Goal: Task Accomplishment & Management: Use online tool/utility

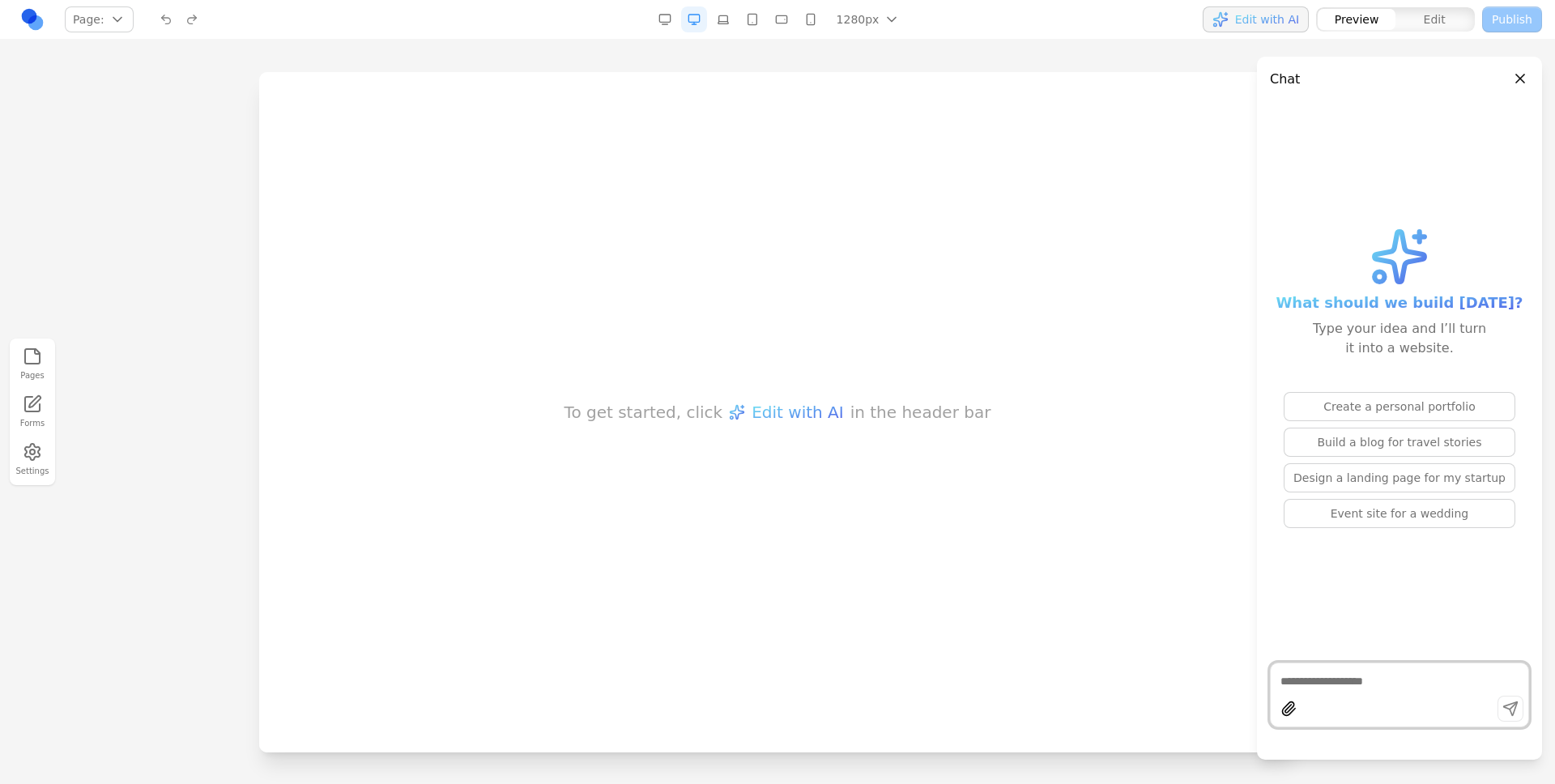
click at [1152, 127] on div "To get started, click Edit with AI in the header bar" at bounding box center [777, 412] width 1037 height 680
click at [709, 228] on div "To get started, click Edit with AI in the header bar" at bounding box center [777, 412] width 1037 height 680
click at [1071, 272] on div "To get started, click Edit with AI in the header bar" at bounding box center [777, 412] width 1037 height 680
click at [38, 23] on link at bounding box center [32, 19] width 26 height 26
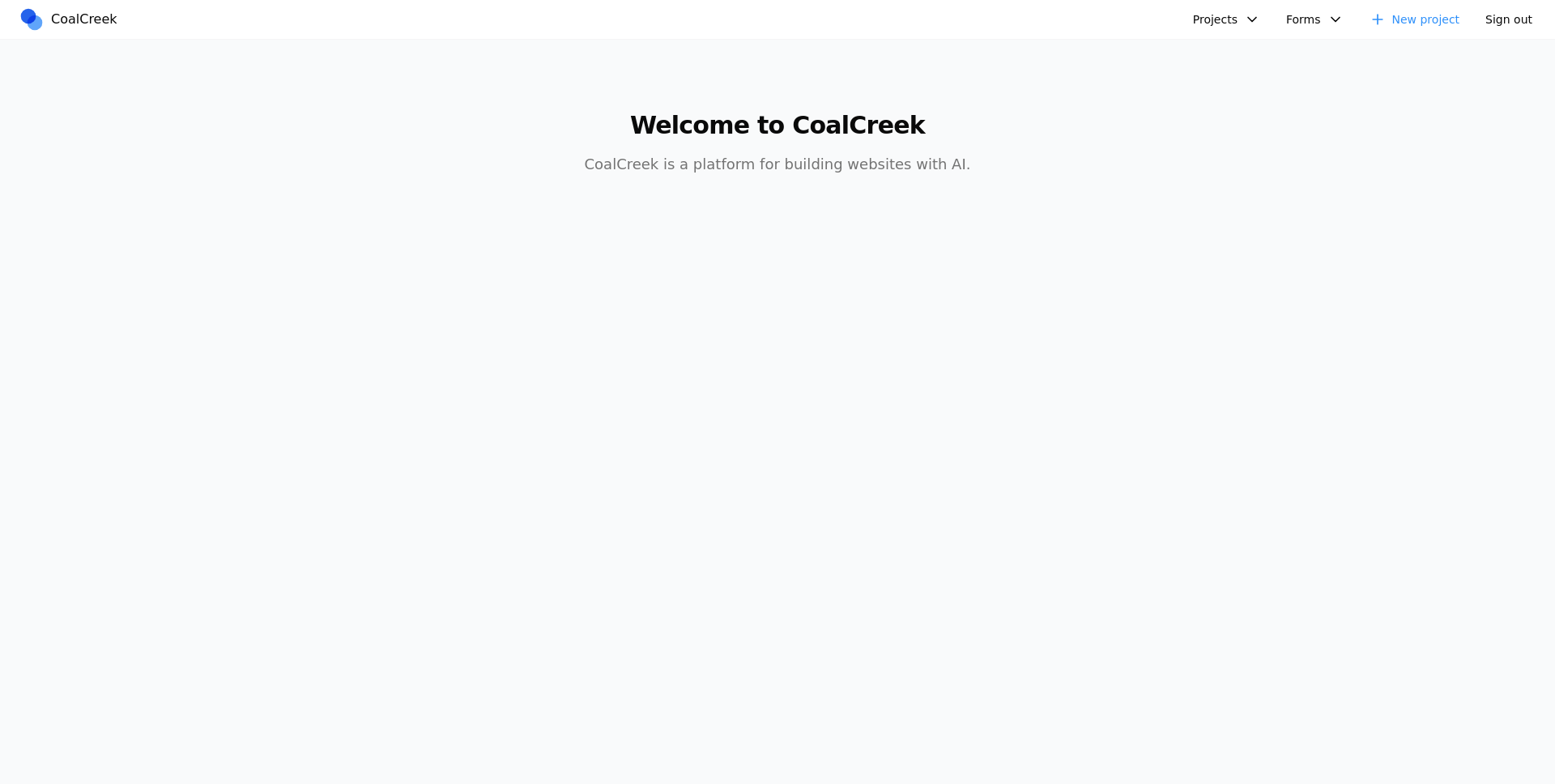
click at [1228, 13] on button "Projects" at bounding box center [1226, 19] width 86 height 26
click at [1258, 130] on link "Physiotherapist" at bounding box center [1269, 139] width 150 height 28
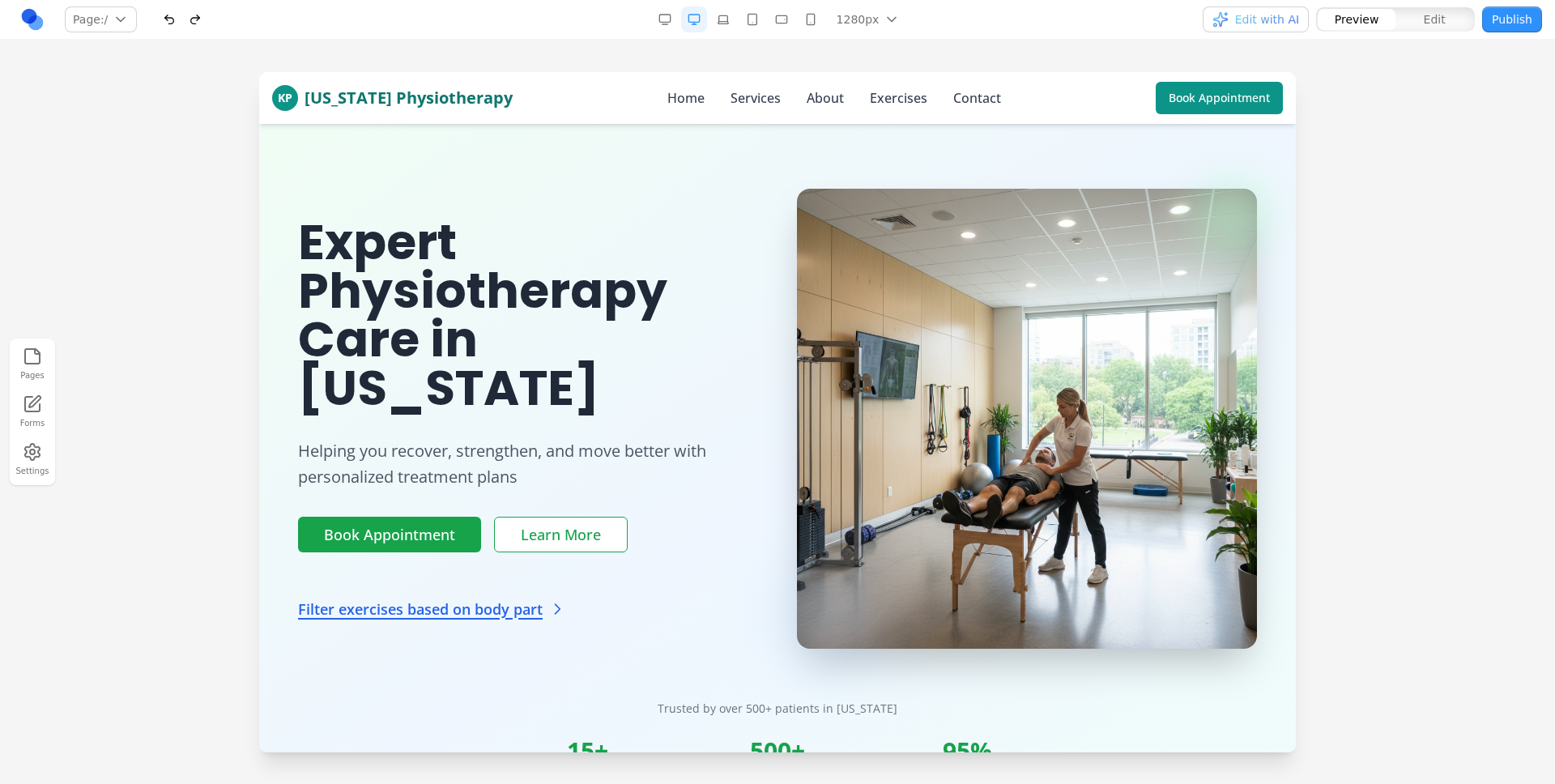
click at [1247, 18] on span "Edit with AI" at bounding box center [1267, 20] width 64 height 16
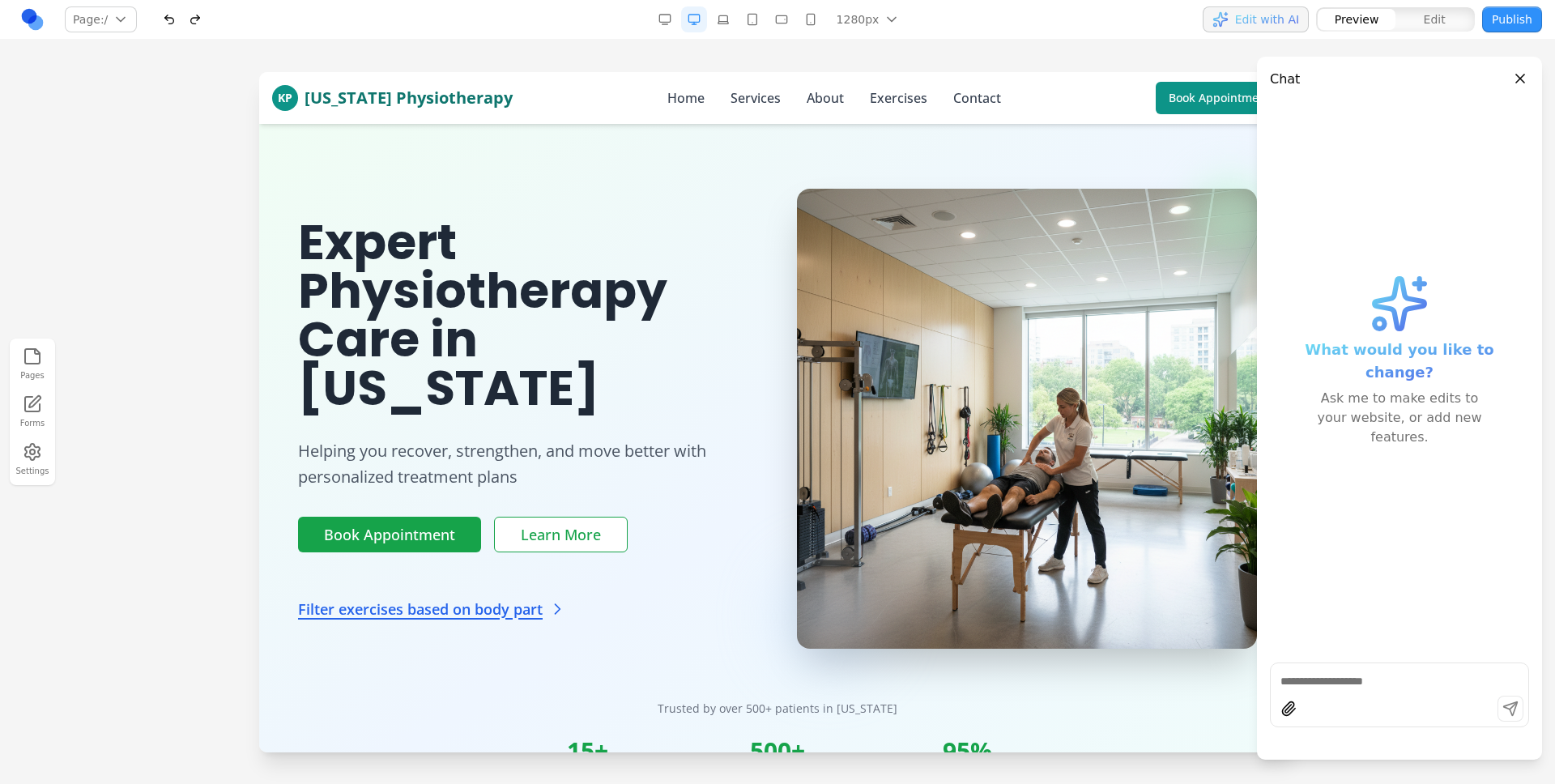
click at [1247, 18] on span "Edit with AI" at bounding box center [1267, 20] width 64 height 16
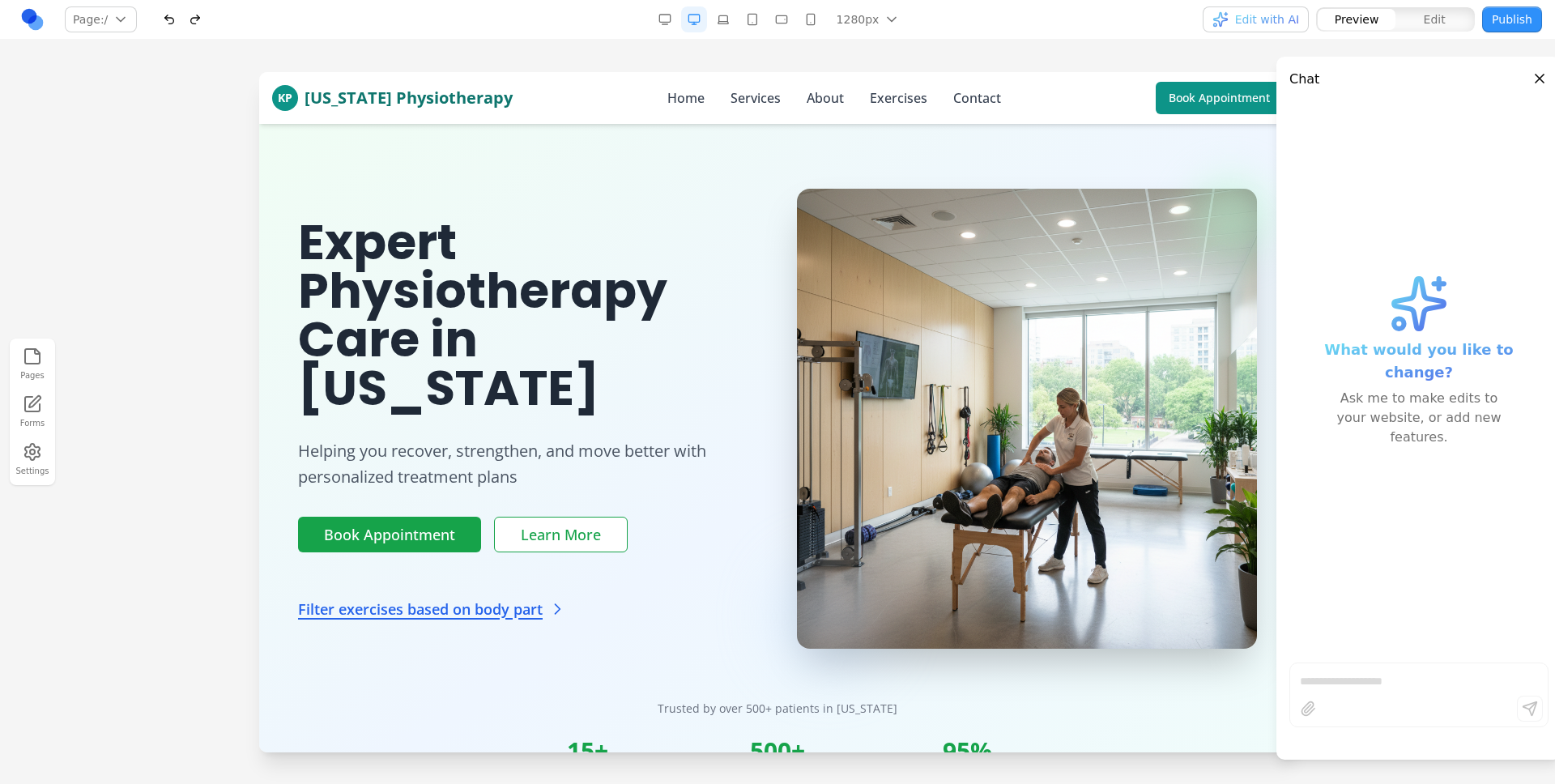
click at [1247, 18] on span "Edit with AI" at bounding box center [1267, 20] width 64 height 16
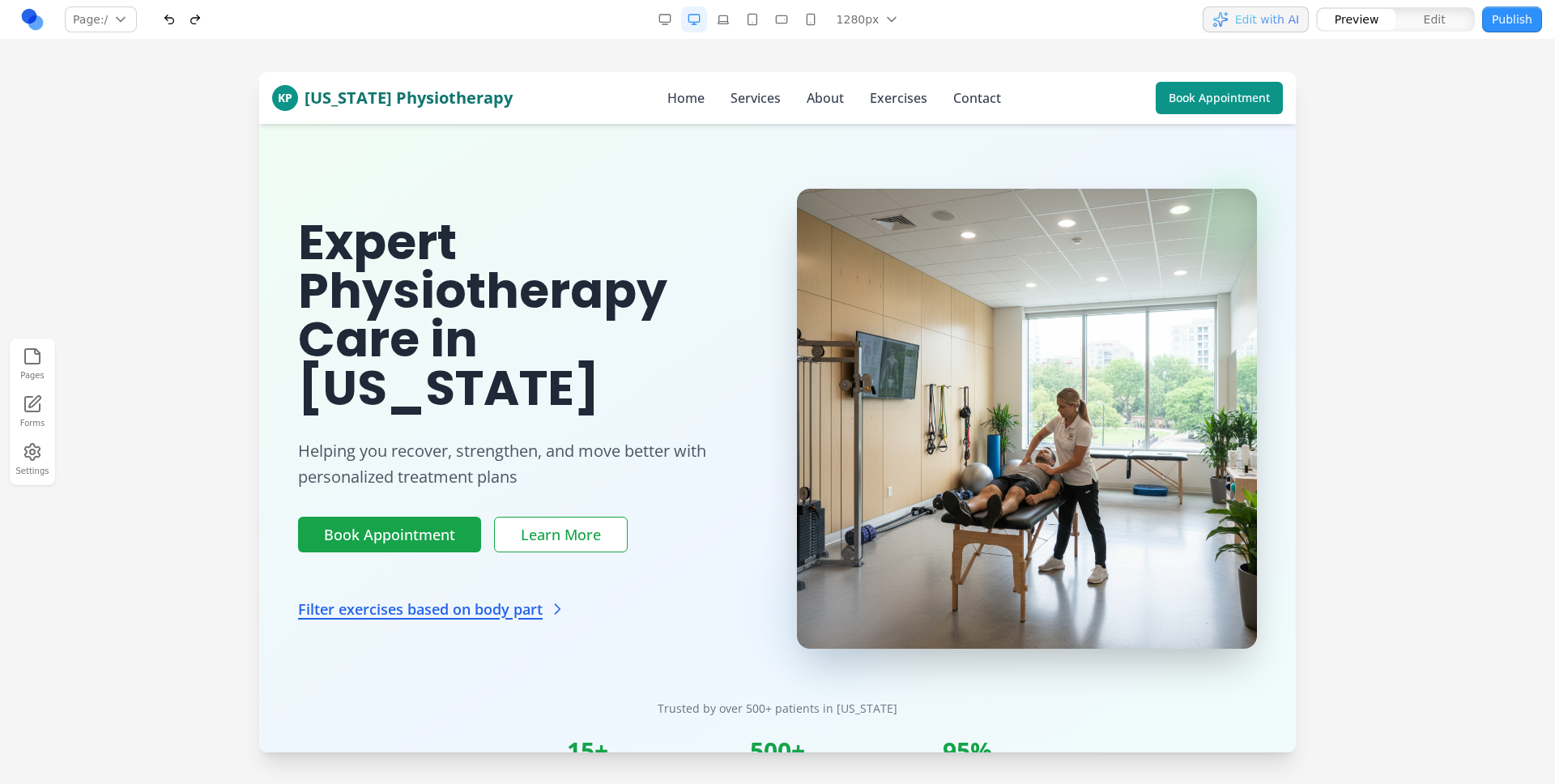
click at [1247, 18] on span "Edit with AI" at bounding box center [1267, 20] width 64 height 16
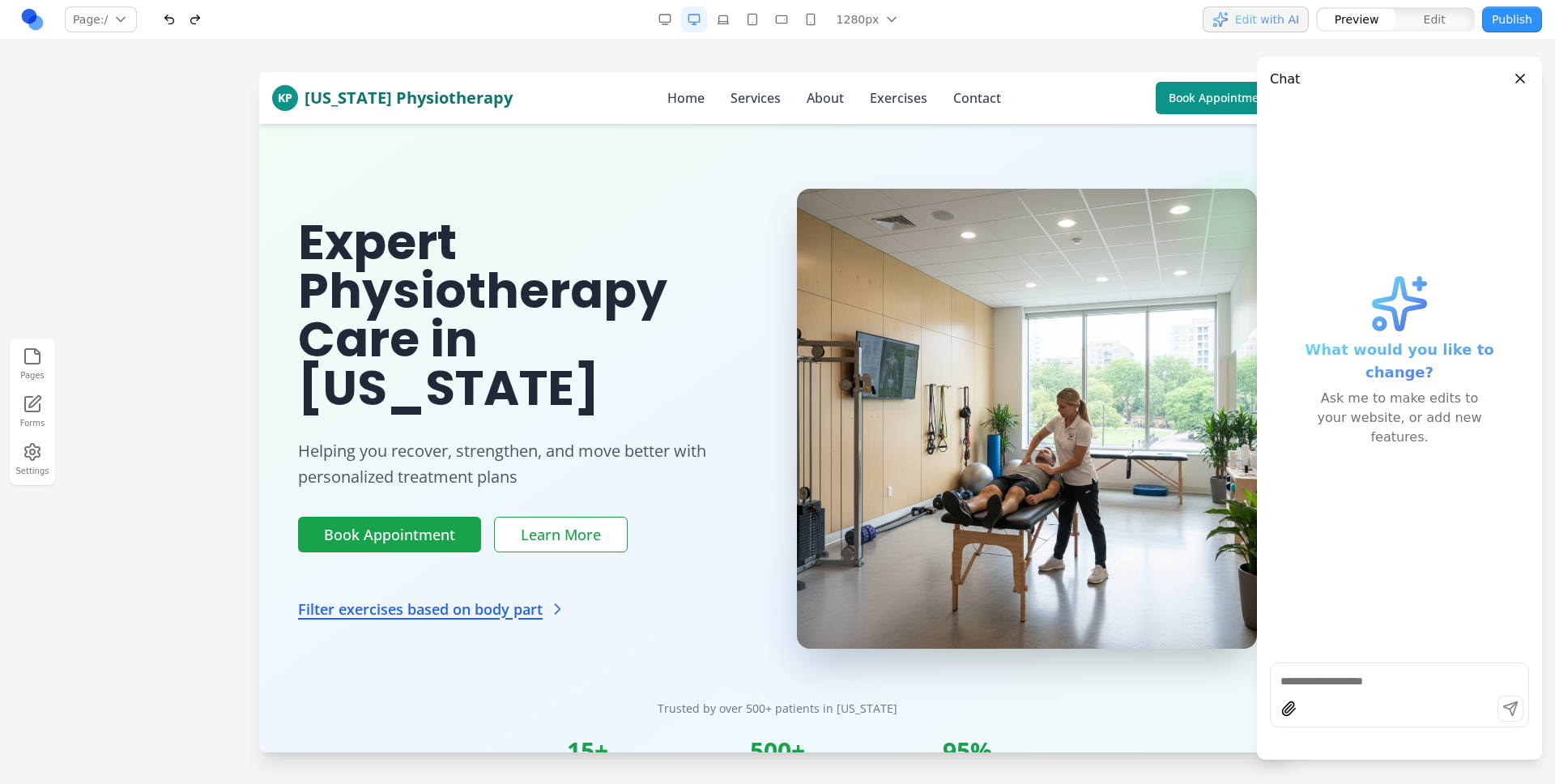
click at [1247, 18] on span "Edit with AI" at bounding box center [1267, 20] width 64 height 16
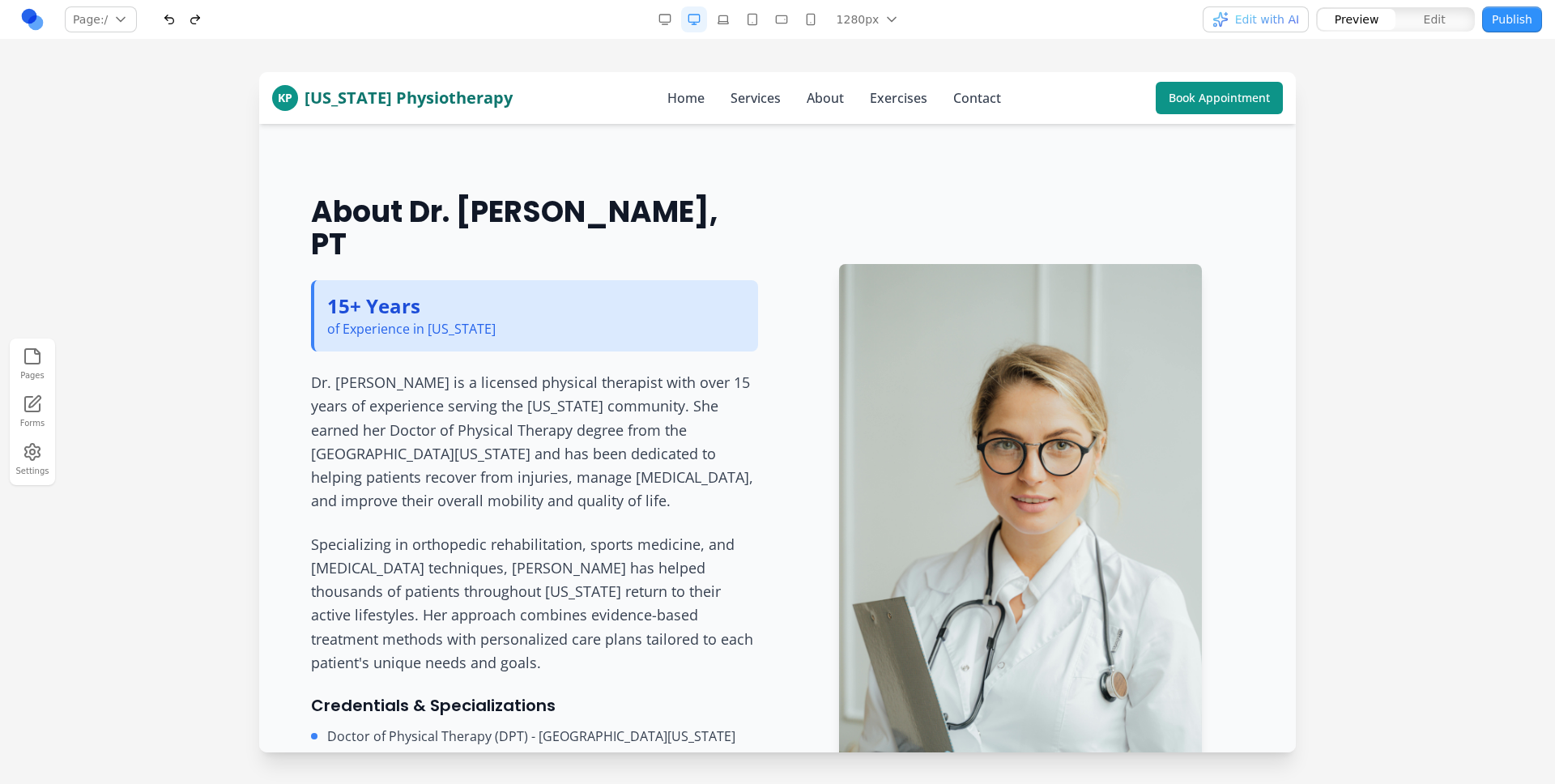
scroll to position [2360, 0]
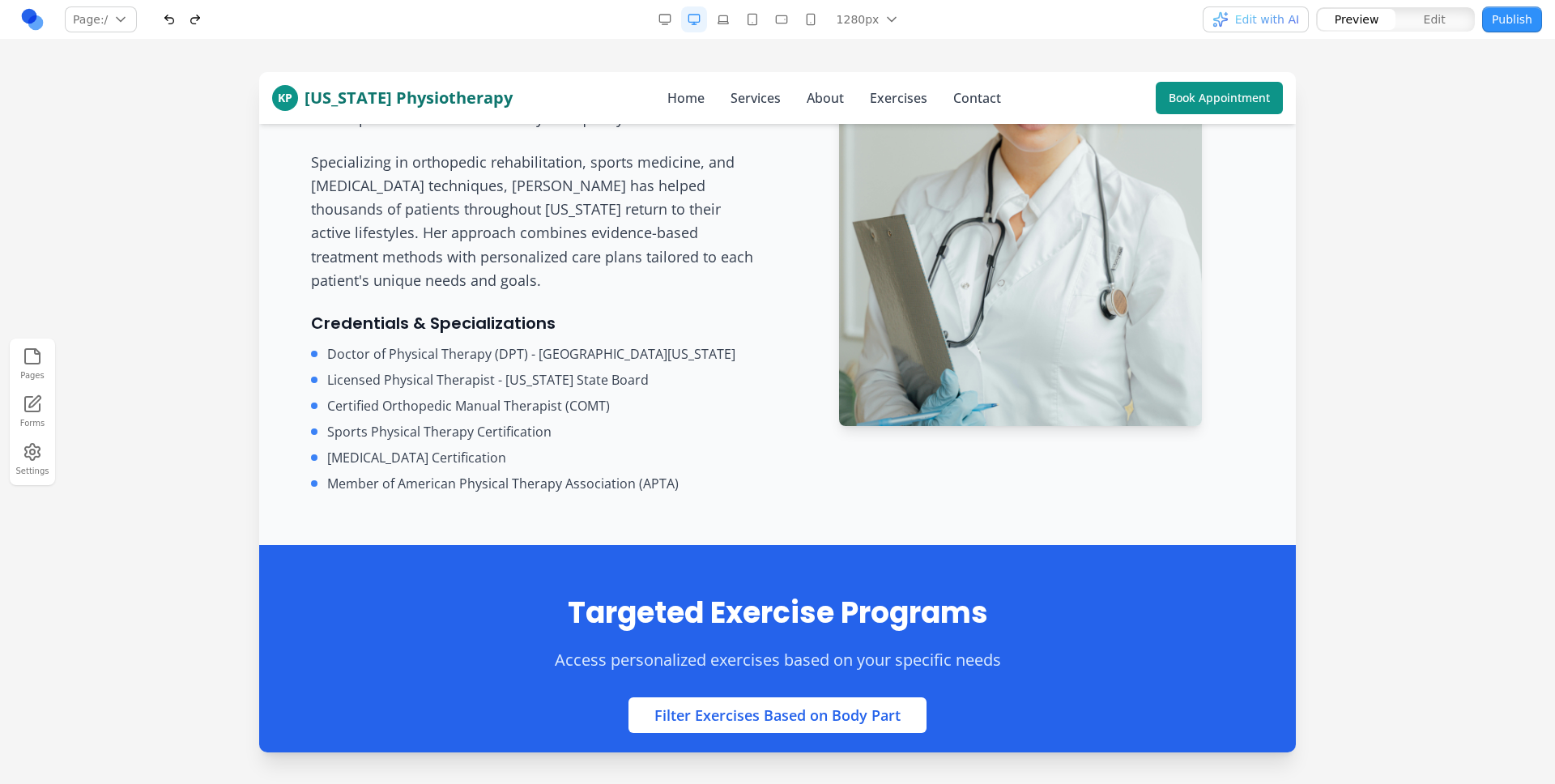
drag, startPoint x: 1214, startPoint y: 68, endPoint x: 955, endPoint y: 2, distance: 267.3
click at [1214, 68] on div "Pages Forms Settings" at bounding box center [777, 412] width 1555 height 744
click at [1211, 116] on div "KP Kansas Physiotherapy Home Services About Exercises Contact Book Appointment" at bounding box center [777, 98] width 1011 height 52
click at [1211, 113] on link "Book Appointment" at bounding box center [1219, 98] width 127 height 32
click at [1210, 108] on link "Book Appointment" at bounding box center [1219, 98] width 127 height 32
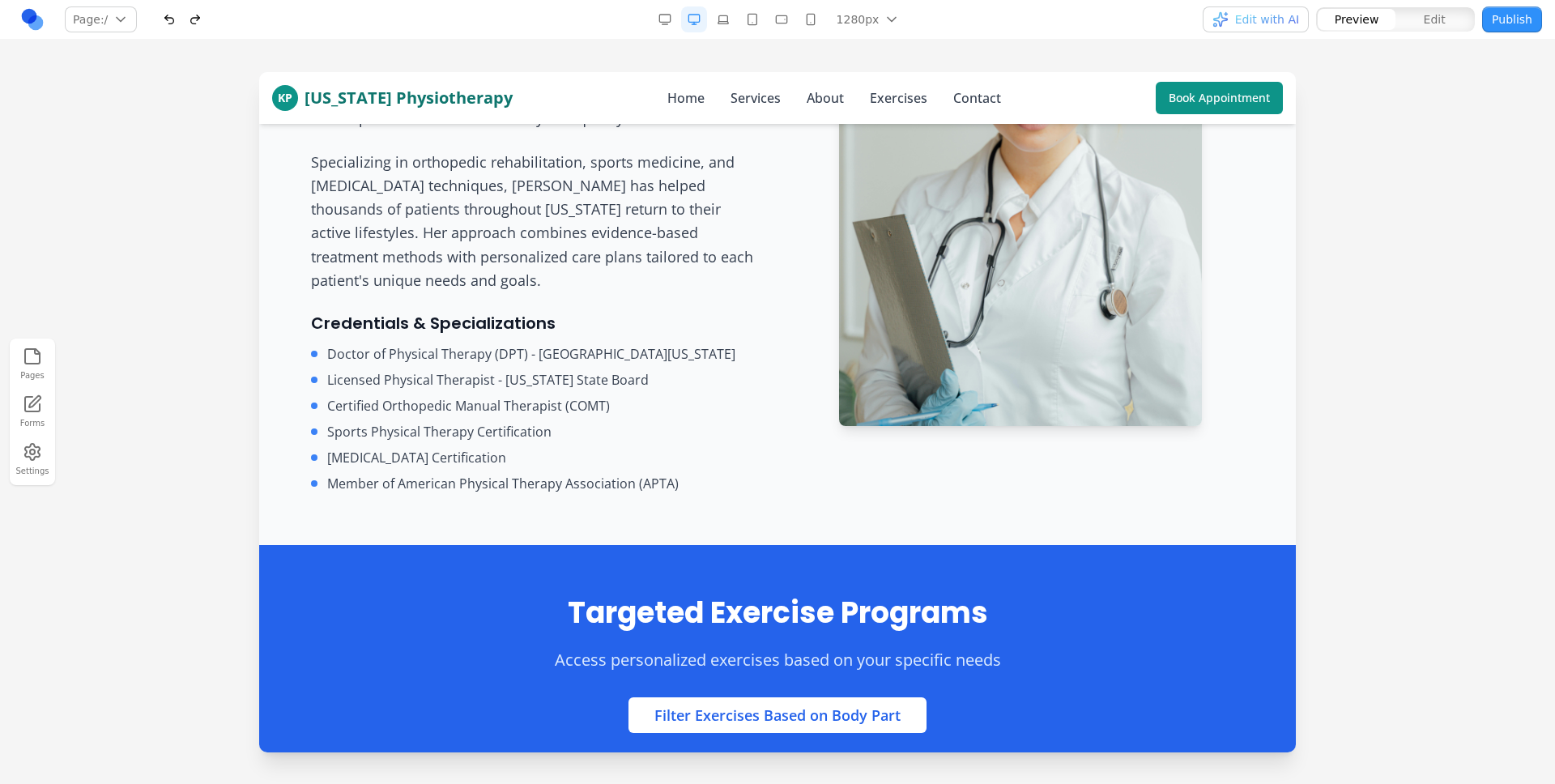
click at [1450, 241] on div at bounding box center [777, 428] width 1555 height 711
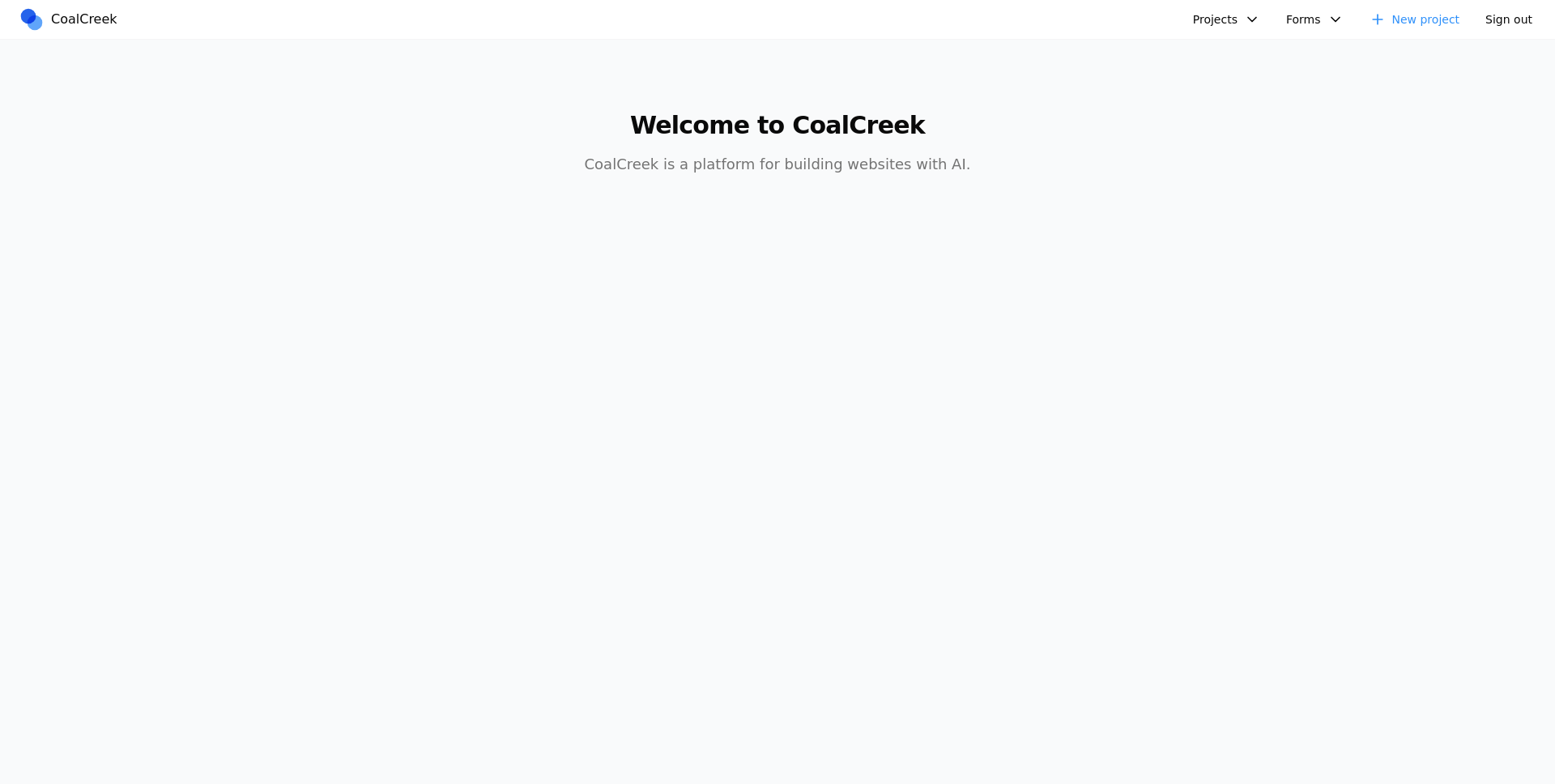
click at [1221, 21] on button "Projects" at bounding box center [1226, 19] width 86 height 26
click at [1226, 48] on link "test123" at bounding box center [1269, 56] width 150 height 28
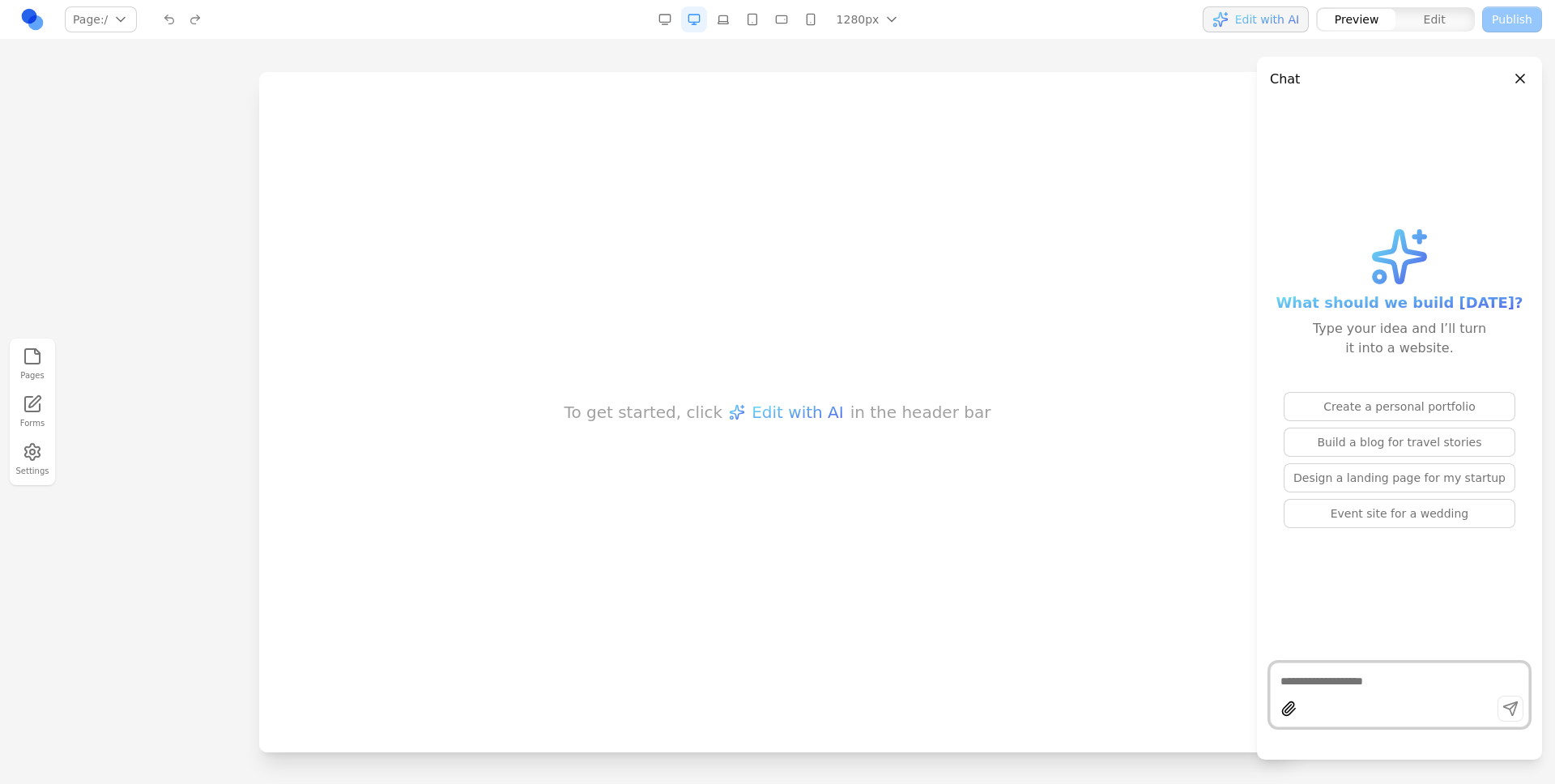
drag, startPoint x: 669, startPoint y: 182, endPoint x: 578, endPoint y: 160, distance: 93.6
click at [667, 182] on div "To get started, click Edit with AI in the header bar" at bounding box center [777, 412] width 1037 height 680
